Goal: Information Seeking & Learning: Learn about a topic

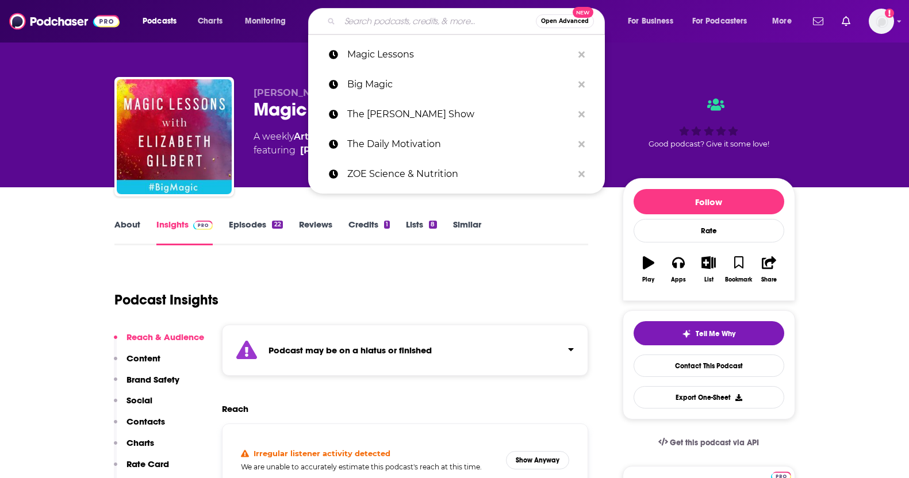
type input "The Human Upgrade"
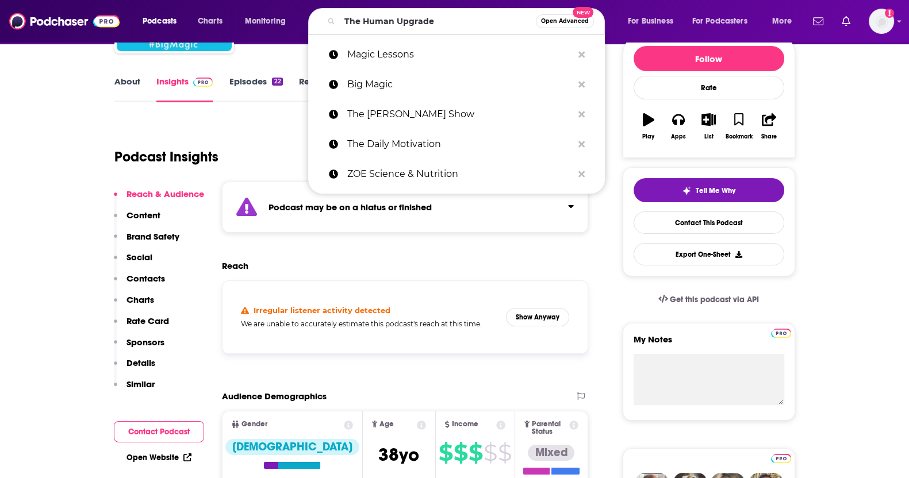
click at [377, 22] on input "The Human Upgrade" at bounding box center [438, 21] width 196 height 18
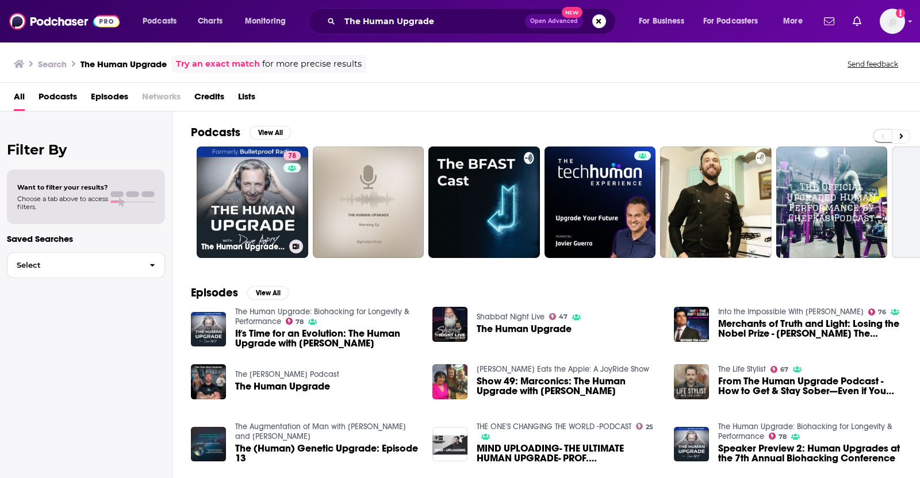
click at [269, 197] on link "78 The Human Upgrade: Biohacking for Longevity & Performance" at bounding box center [253, 203] width 112 height 112
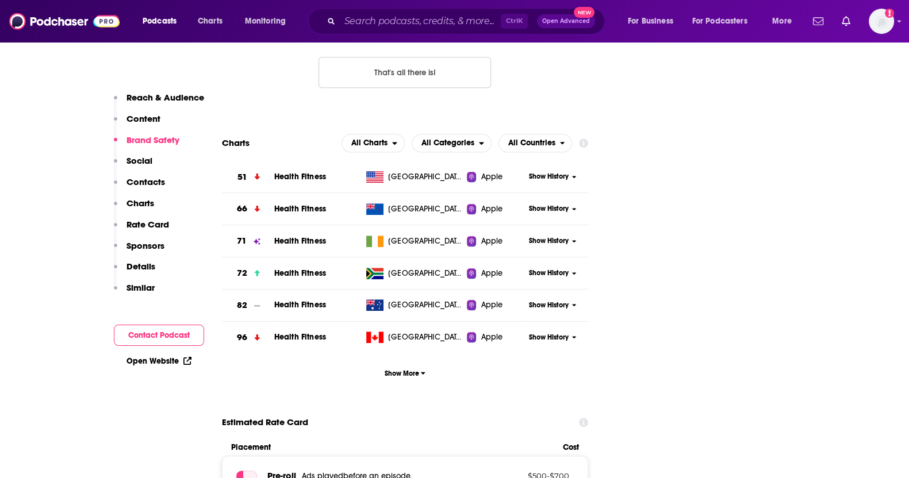
scroll to position [1355, 0]
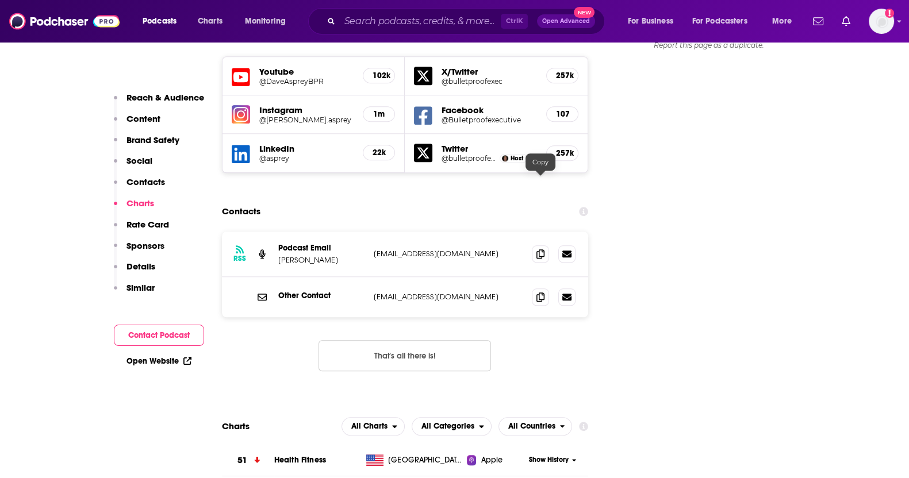
click at [544, 245] on span at bounding box center [540, 253] width 17 height 17
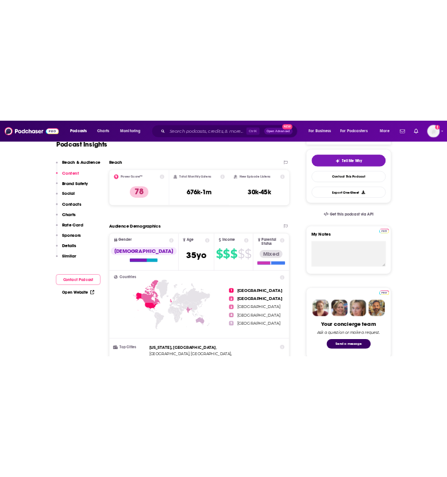
scroll to position [0, 0]
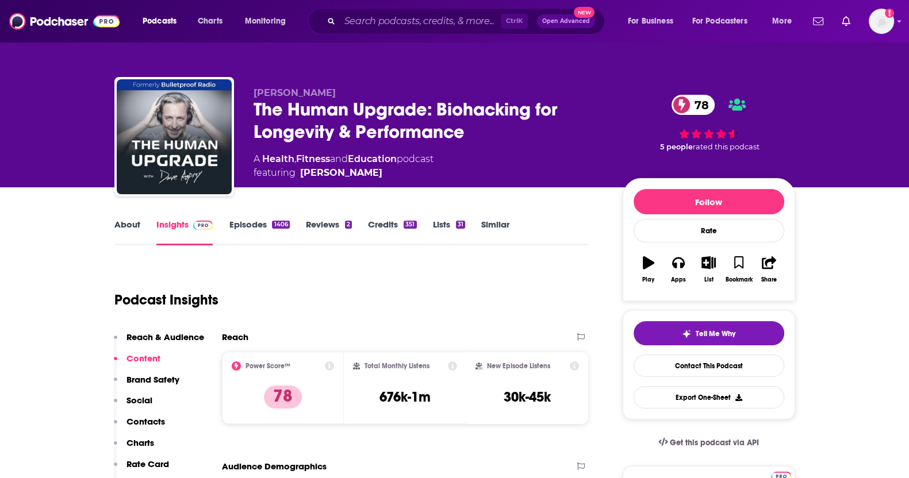
click at [370, 219] on link "Credits 351" at bounding box center [392, 232] width 48 height 26
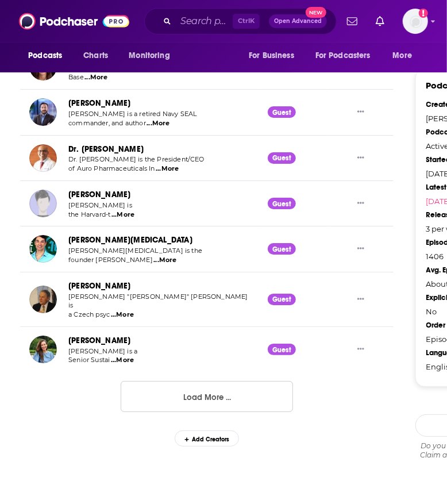
scroll to position [1283, 0]
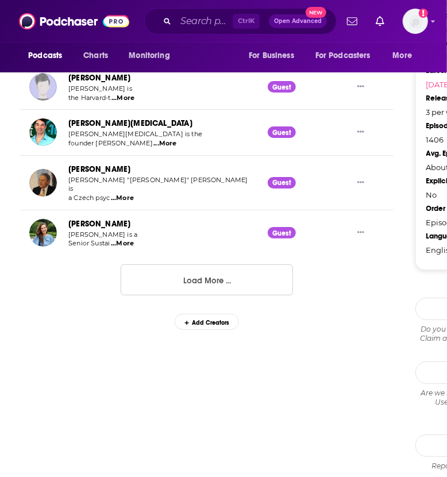
click at [224, 264] on button "Load More ..." at bounding box center [207, 279] width 172 height 31
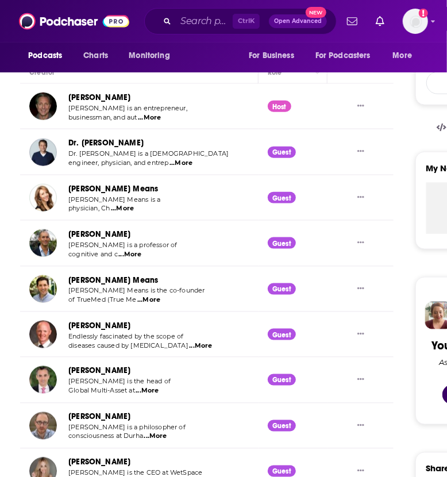
scroll to position [0, 0]
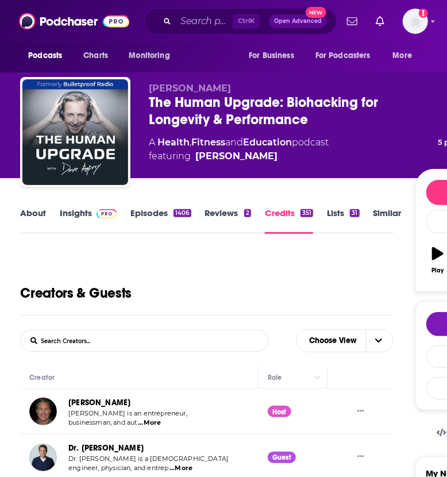
click at [74, 215] on link "Insights" at bounding box center [88, 221] width 57 height 26
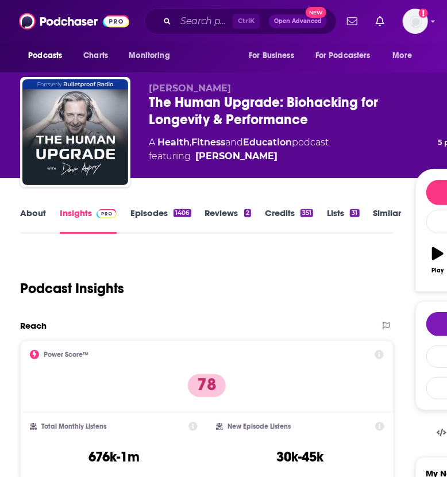
scroll to position [271, 0]
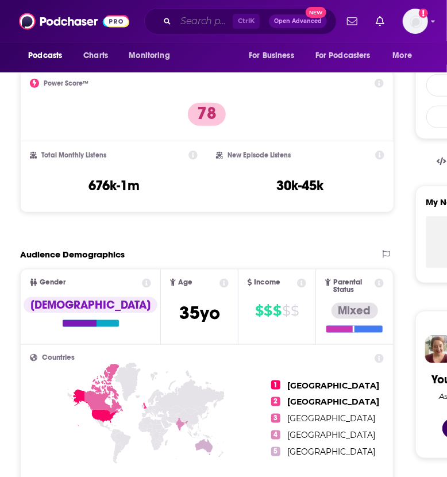
paste input "Making Sense with [PERSON_NAME]"
type input "Making Sense with [PERSON_NAME]"
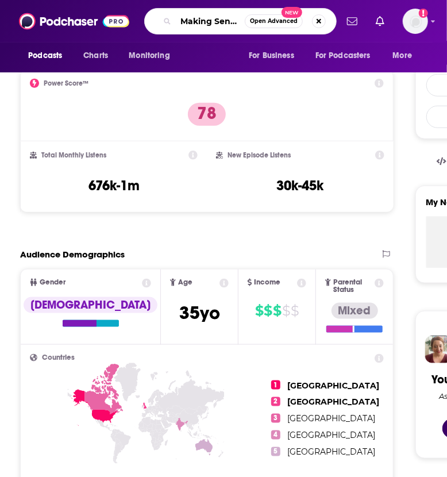
click at [217, 19] on input "Making Sense with [PERSON_NAME]" at bounding box center [210, 21] width 69 height 18
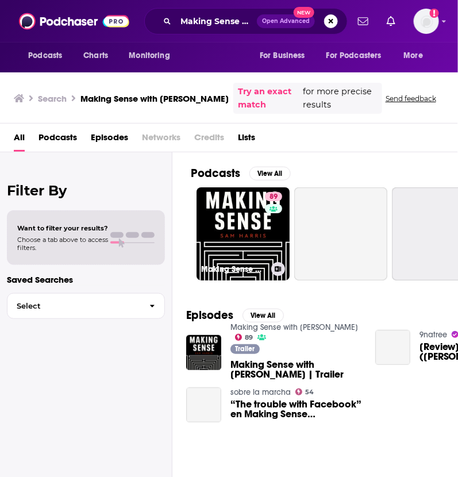
click at [243, 222] on link "89 Making Sense with [PERSON_NAME]" at bounding box center [243, 233] width 93 height 93
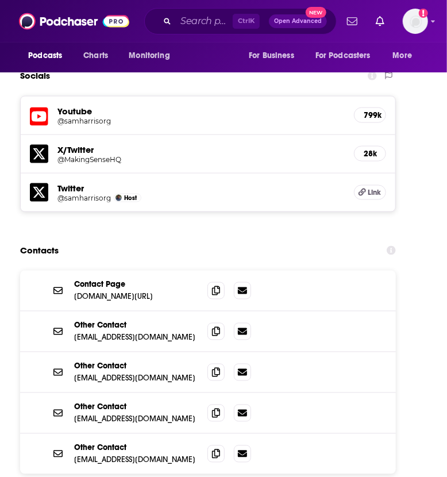
scroll to position [1756, 0]
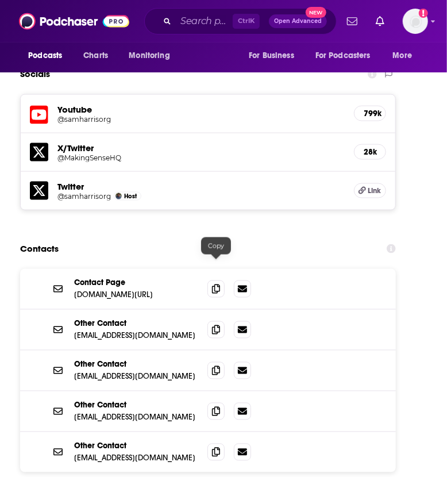
click at [216, 325] on icon at bounding box center [216, 329] width 8 height 9
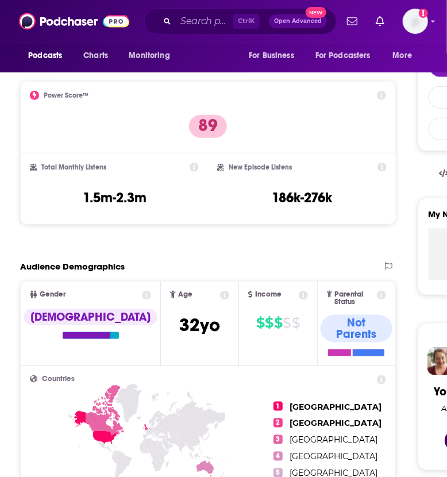
scroll to position [0, 0]
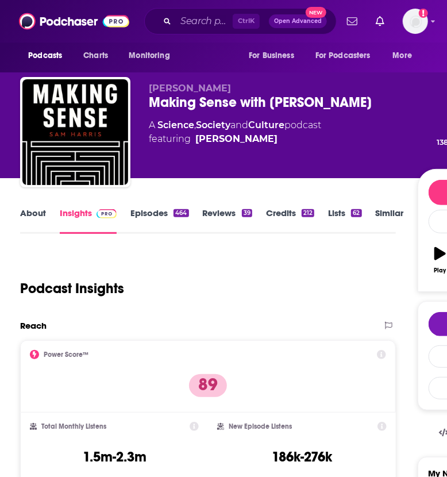
click at [288, 222] on link "Credits 212" at bounding box center [290, 221] width 48 height 26
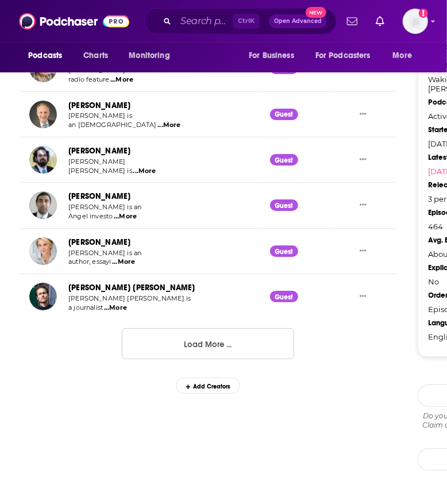
scroll to position [1211, 0]
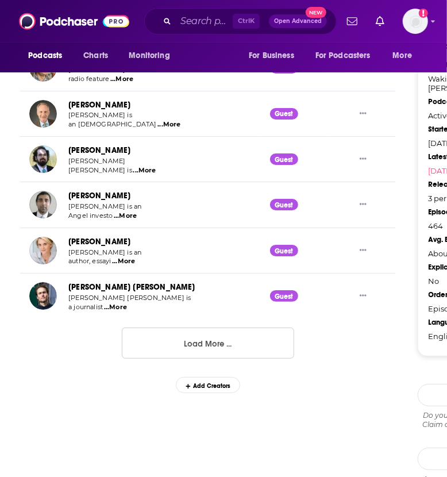
click at [171, 329] on button "Load More ..." at bounding box center [208, 343] width 172 height 31
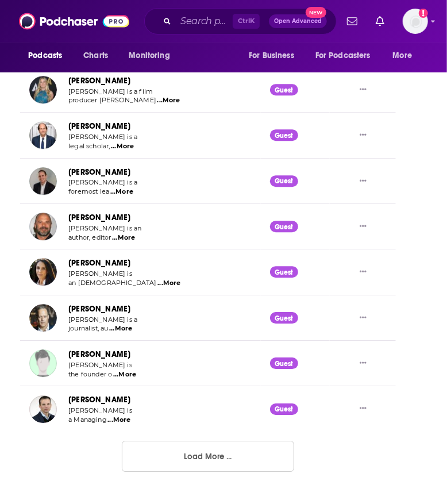
scroll to position [2261, 0]
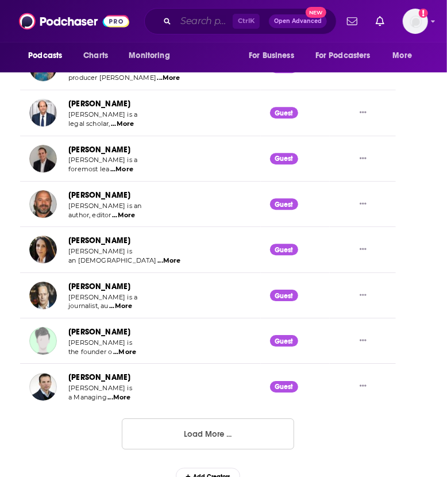
click at [208, 23] on input "Search podcasts, credits, & more..." at bounding box center [204, 21] width 57 height 18
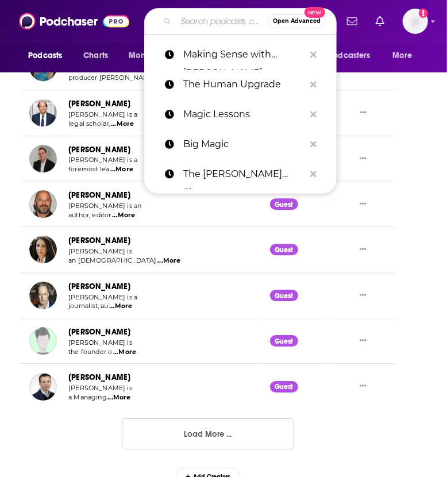
paste input "Creator Science"
type input "Creator Science"
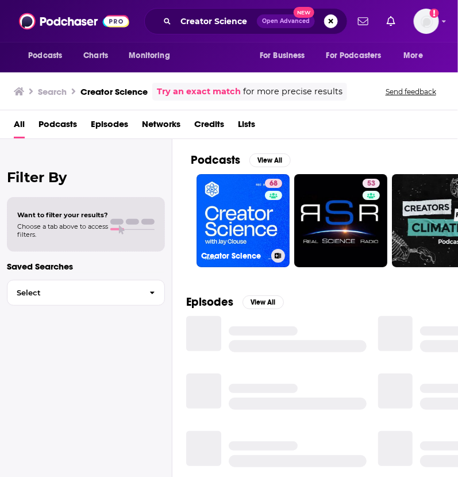
click at [244, 220] on link "68 Creator Science" at bounding box center [243, 220] width 93 height 93
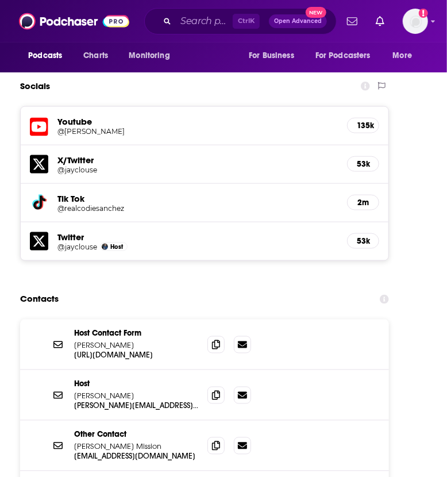
scroll to position [1782, 0]
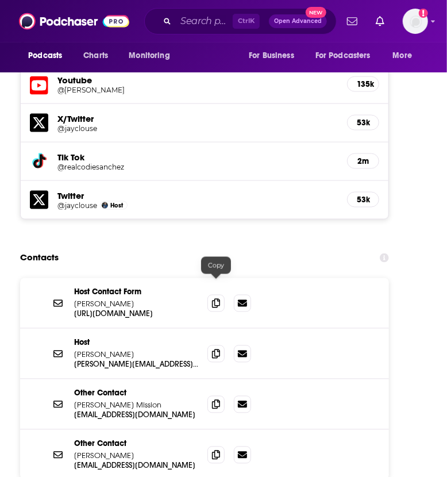
click at [218, 350] on icon at bounding box center [216, 354] width 8 height 9
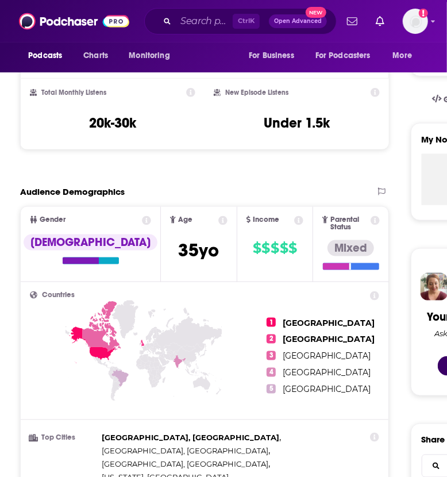
scroll to position [0, 0]
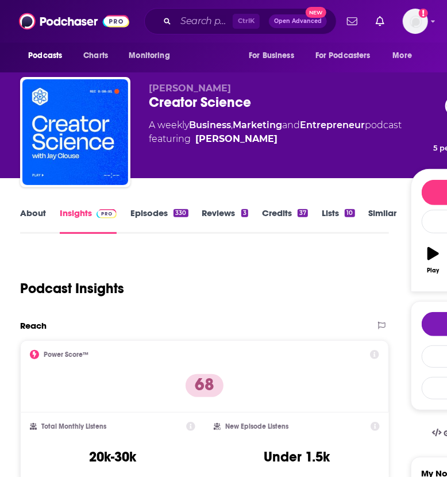
click at [234, 214] on link "Reviews 3" at bounding box center [225, 221] width 46 height 26
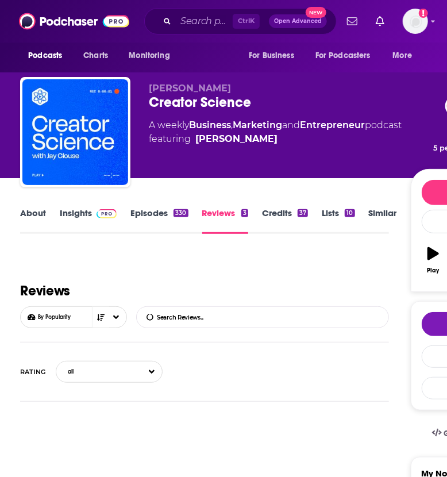
click at [285, 206] on div "About Insights Episodes 330 Reviews 3 Credits 37 Lists 10 Similar" at bounding box center [204, 220] width 369 height 28
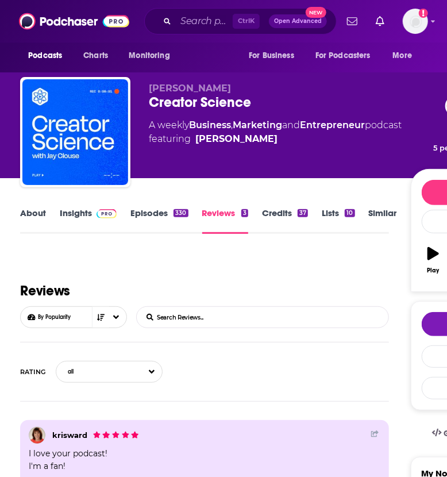
click at [278, 212] on link "Credits 37" at bounding box center [285, 221] width 46 height 26
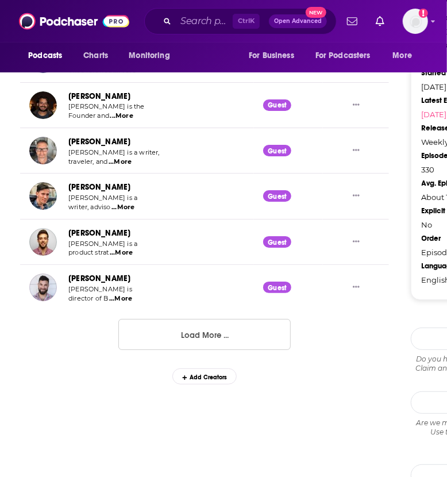
scroll to position [1220, 0]
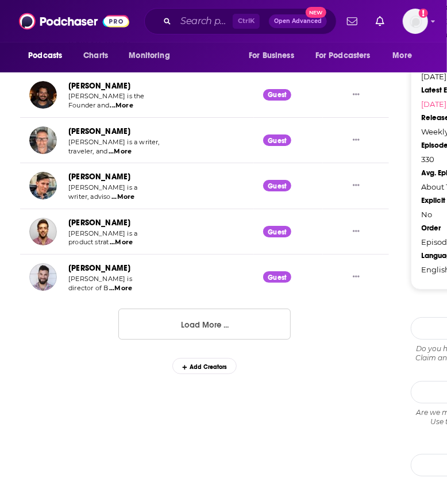
scroll to position [1231, 0]
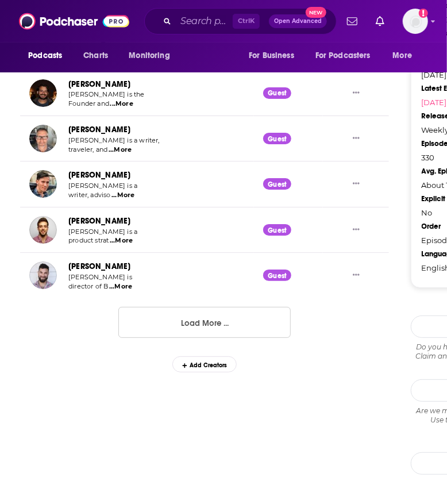
click at [227, 324] on button "Load More ..." at bounding box center [204, 322] width 172 height 31
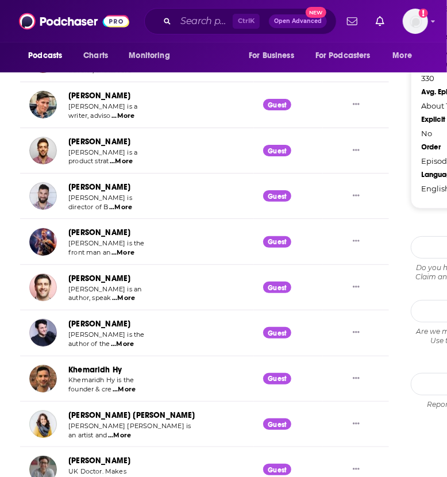
scroll to position [1347, 0]
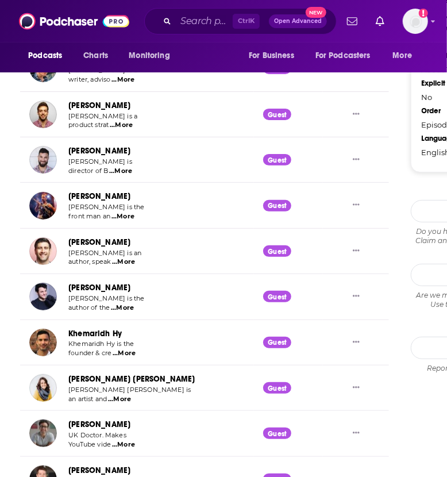
click at [82, 424] on link "[PERSON_NAME]" at bounding box center [99, 425] width 62 height 10
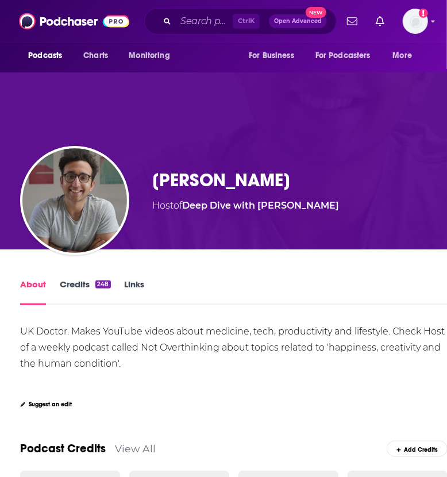
scroll to position [60, 0]
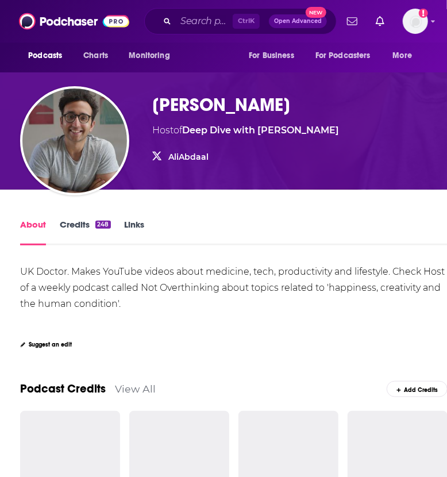
click at [69, 219] on link "Credits 248" at bounding box center [85, 232] width 51 height 26
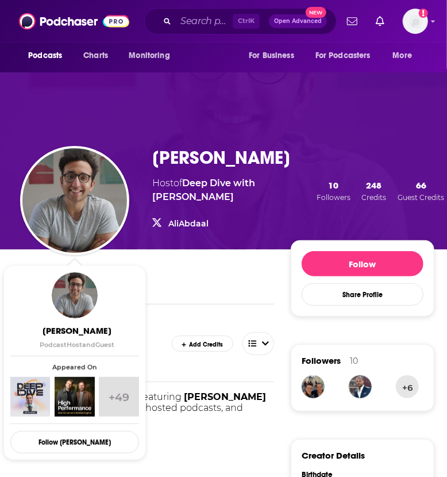
scroll to position [80, 0]
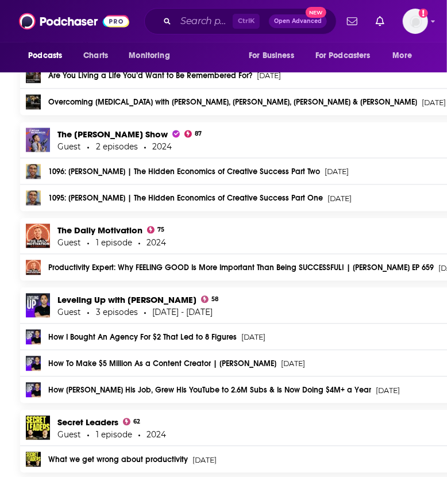
scroll to position [0, 0]
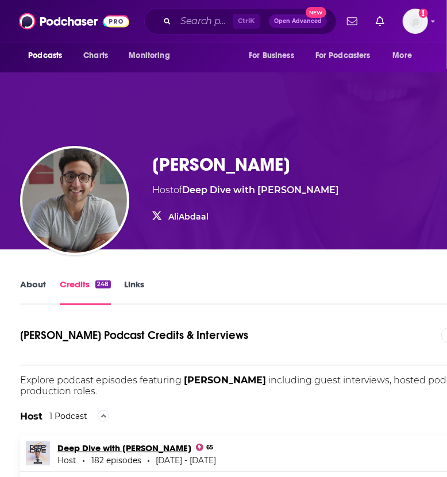
click at [91, 447] on link "Deep Dive with [PERSON_NAME]" at bounding box center [124, 448] width 134 height 11
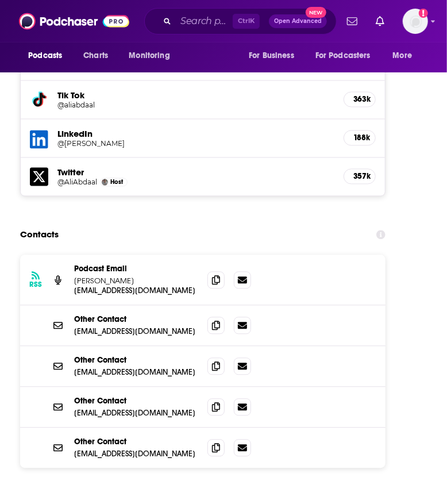
scroll to position [1950, 0]
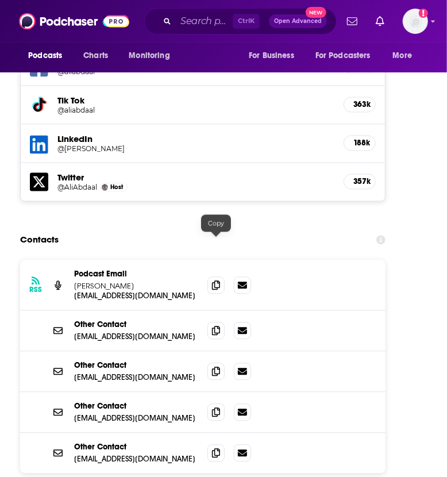
click at [210, 277] on span at bounding box center [216, 285] width 17 height 17
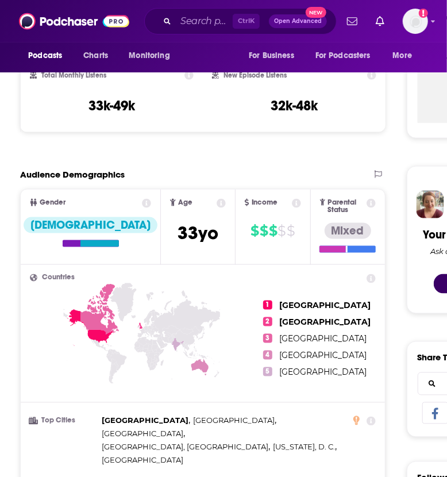
scroll to position [0, 0]
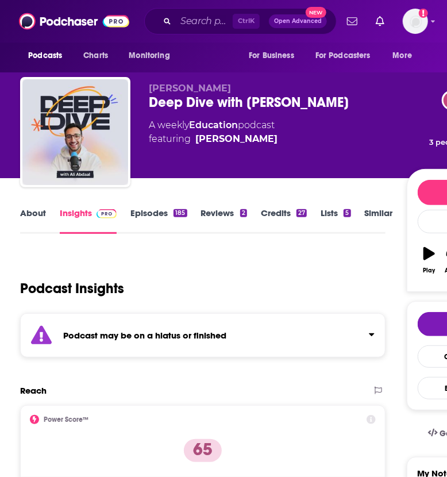
click at [275, 217] on link "Credits 27" at bounding box center [284, 221] width 46 height 26
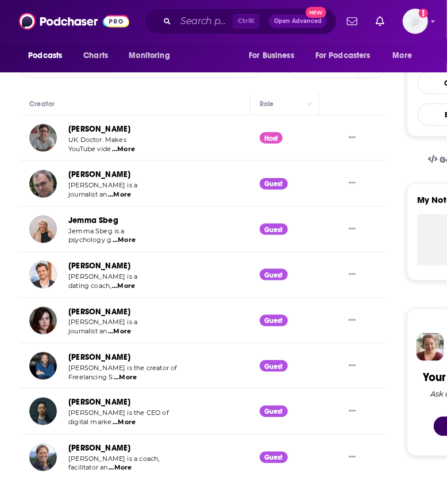
scroll to position [268, 0]
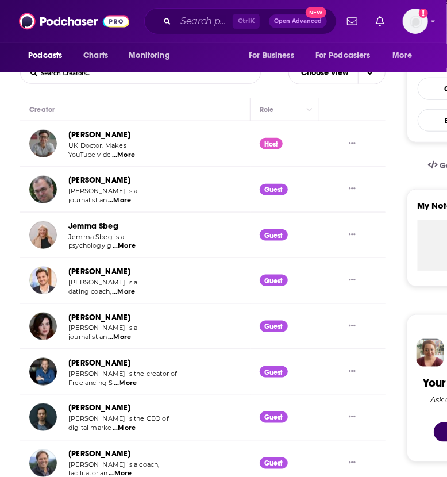
click at [83, 271] on link "[PERSON_NAME]" at bounding box center [99, 272] width 62 height 10
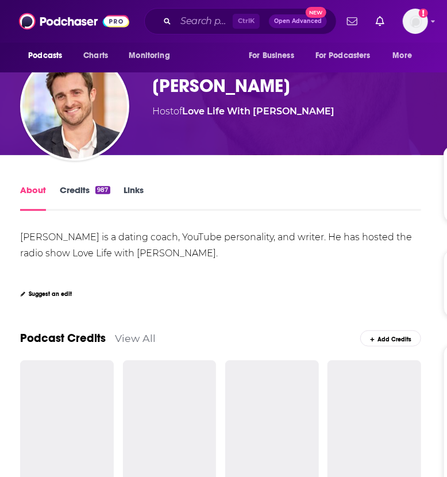
scroll to position [96, 0]
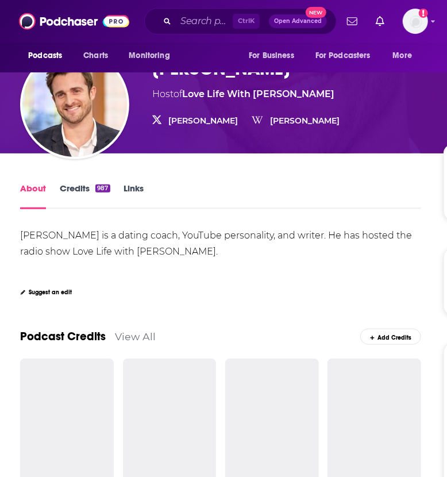
click at [79, 190] on link "Credits 987" at bounding box center [85, 196] width 50 height 26
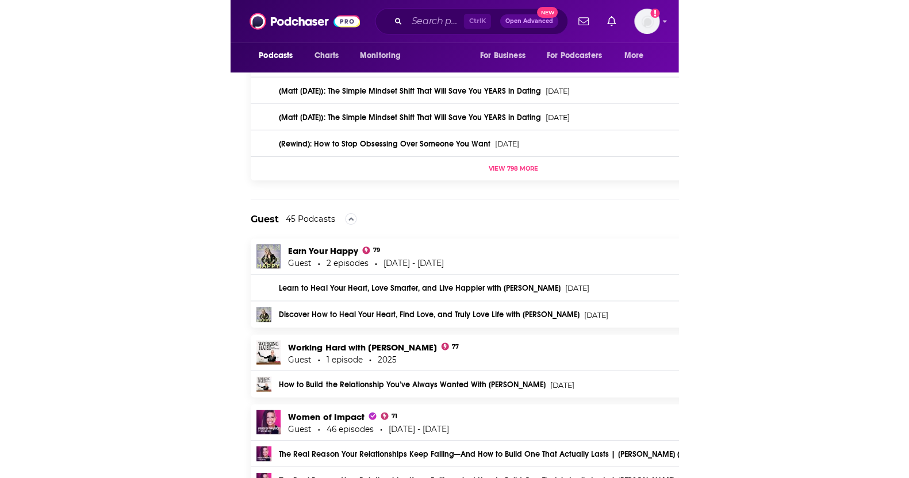
scroll to position [354, 0]
